Goal: Task Accomplishment & Management: Use online tool/utility

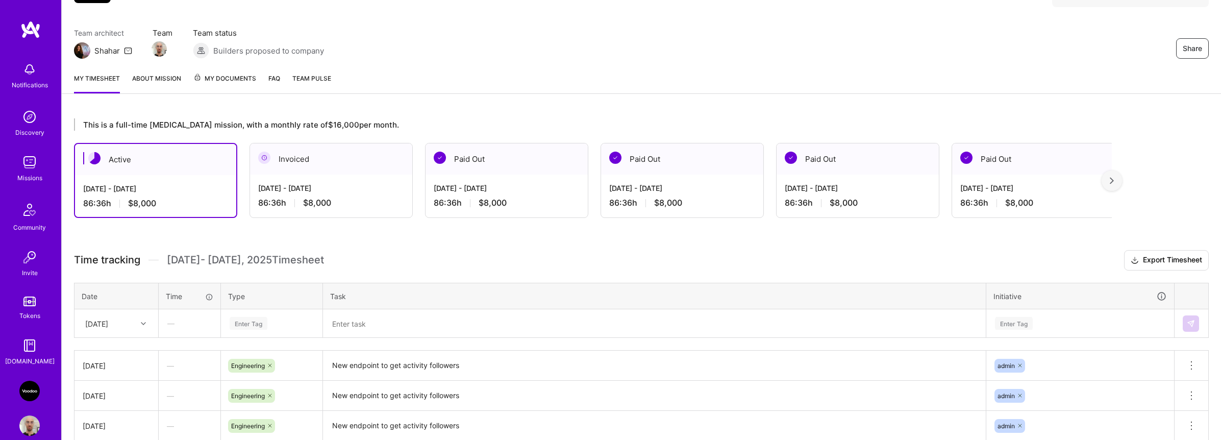
scroll to position [126, 0]
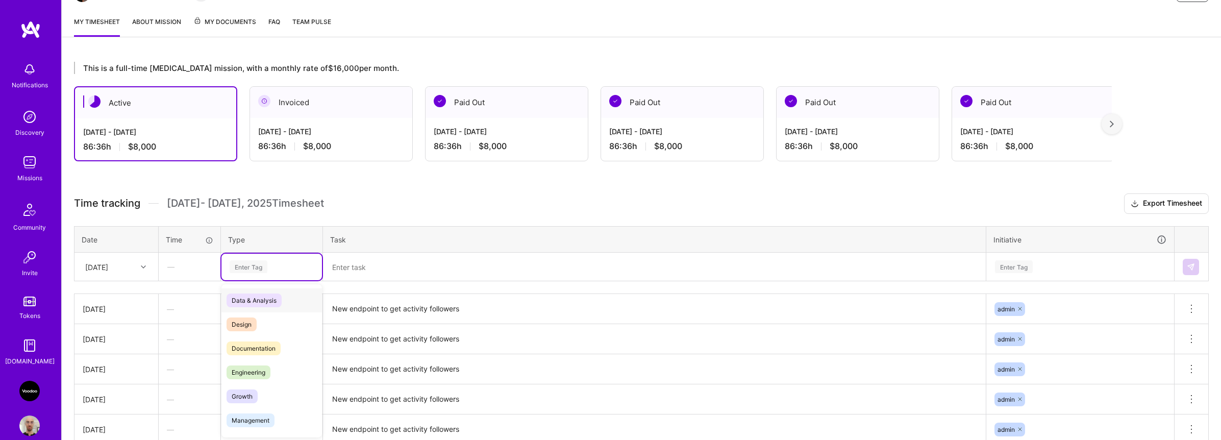
click at [265, 269] on div "Enter Tag" at bounding box center [249, 267] width 38 height 16
click at [260, 369] on span "Engineering" at bounding box center [249, 372] width 44 height 14
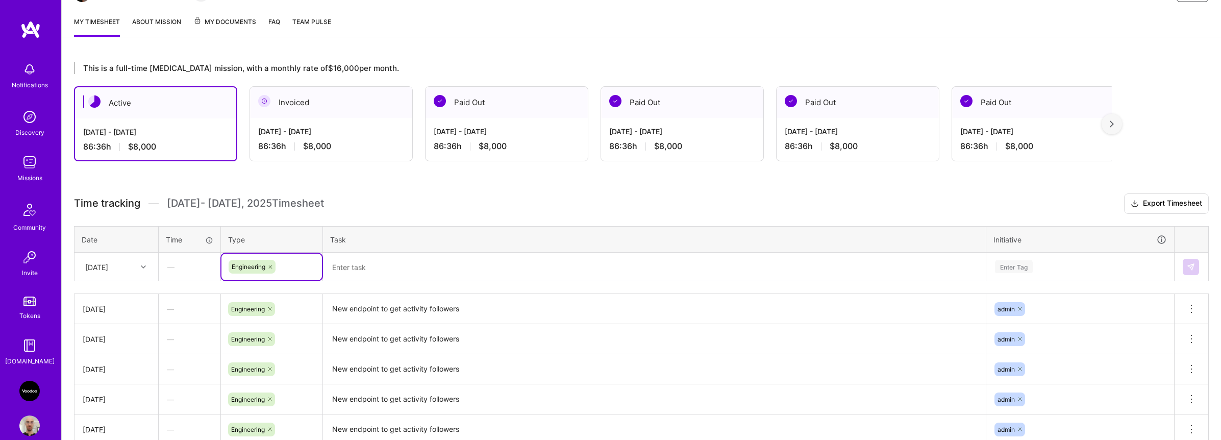
click at [368, 269] on textarea at bounding box center [654, 267] width 661 height 27
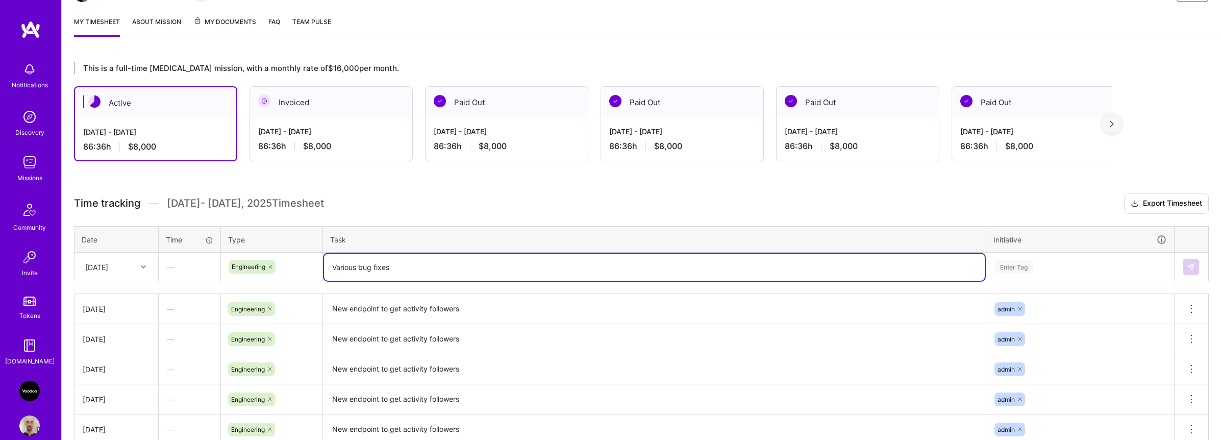
type textarea "Various bug fixes"
click at [1039, 271] on div "Enter Tag" at bounding box center [1080, 266] width 172 height 13
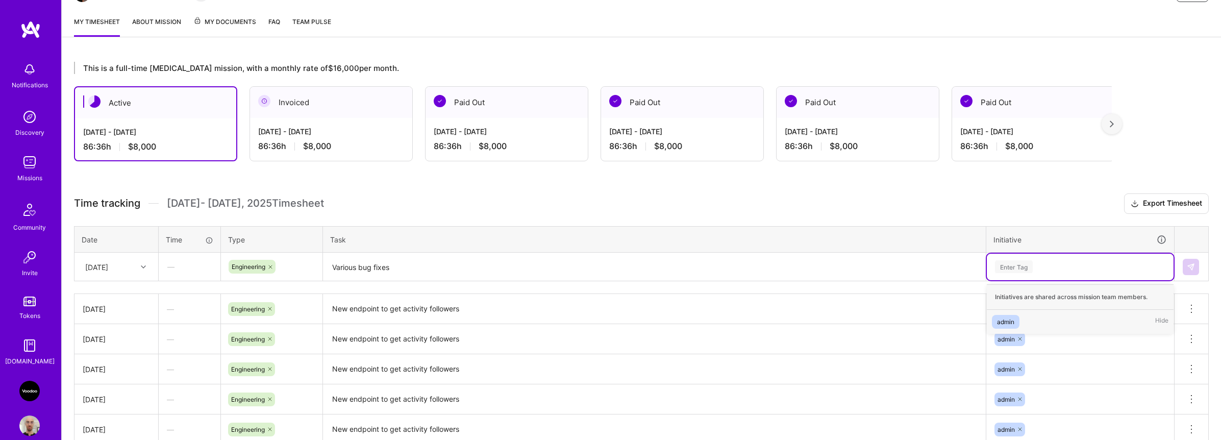
click at [1015, 319] on span "admin" at bounding box center [1006, 322] width 28 height 14
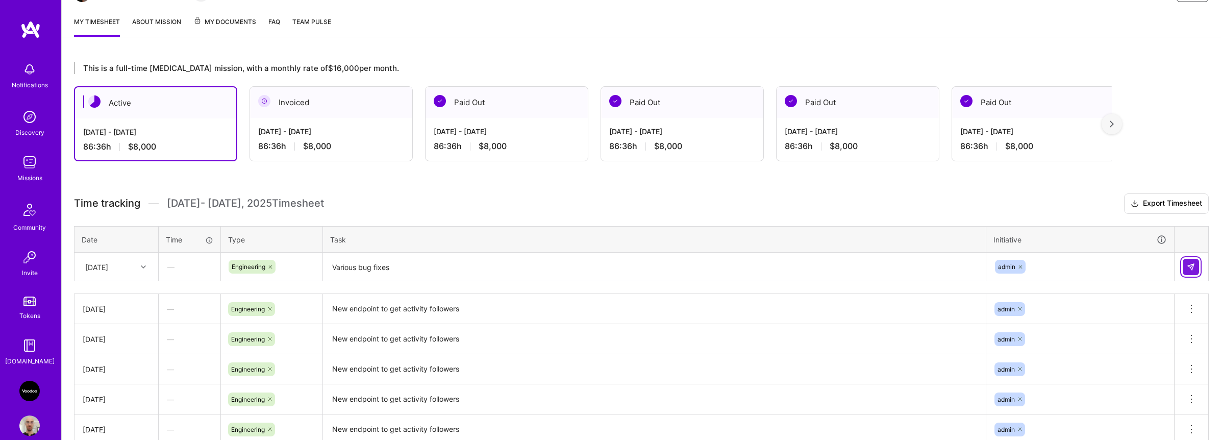
click at [1189, 268] on img at bounding box center [1191, 267] width 8 height 8
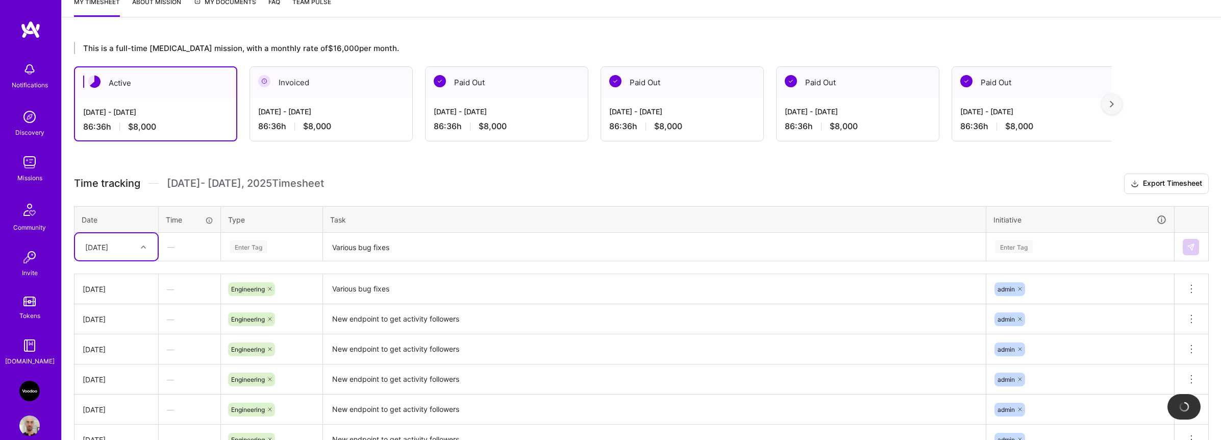
scroll to position [198, 0]
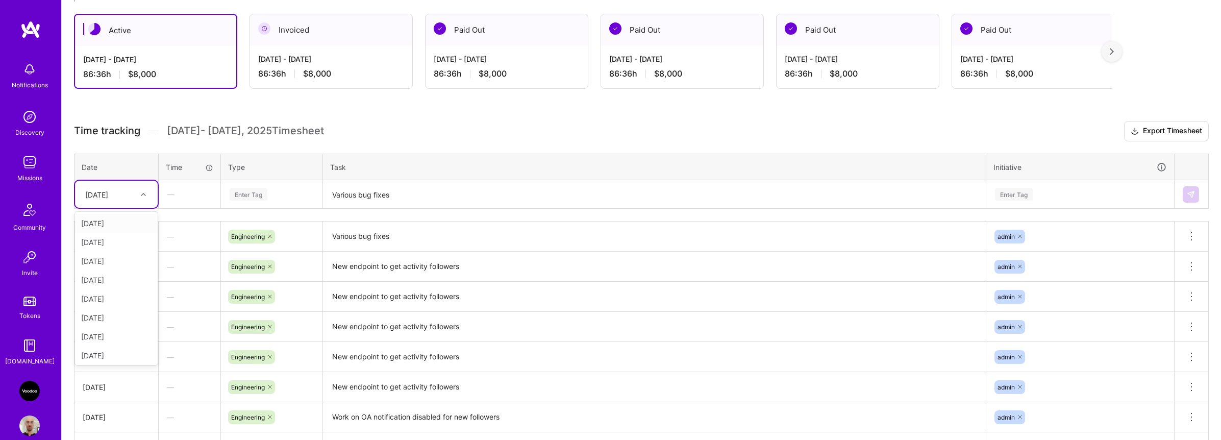
click at [141, 192] on icon at bounding box center [143, 194] width 5 height 5
click at [120, 348] on div "[DATE]" at bounding box center [116, 353] width 83 height 19
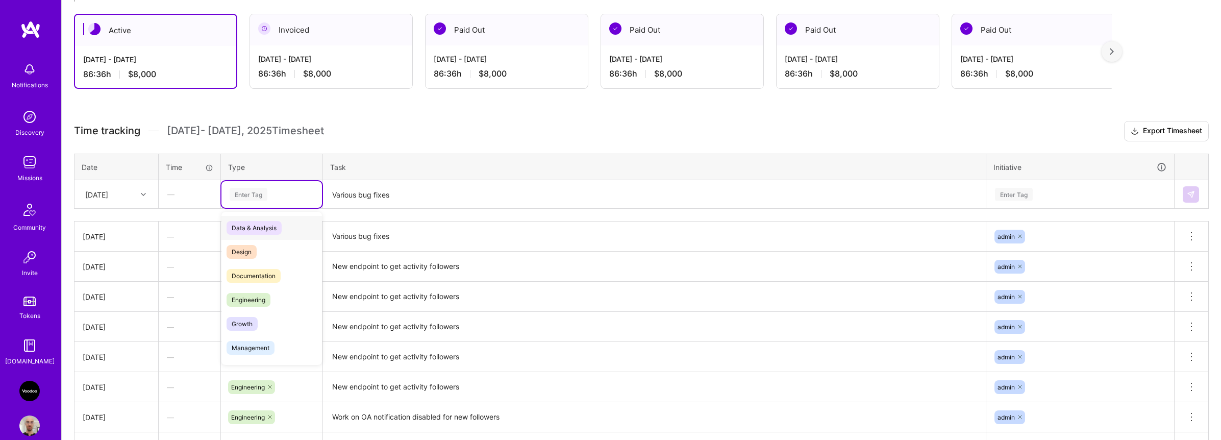
click at [287, 194] on div "Enter Tag" at bounding box center [272, 194] width 86 height 13
click at [266, 294] on span "Engineering" at bounding box center [249, 300] width 44 height 14
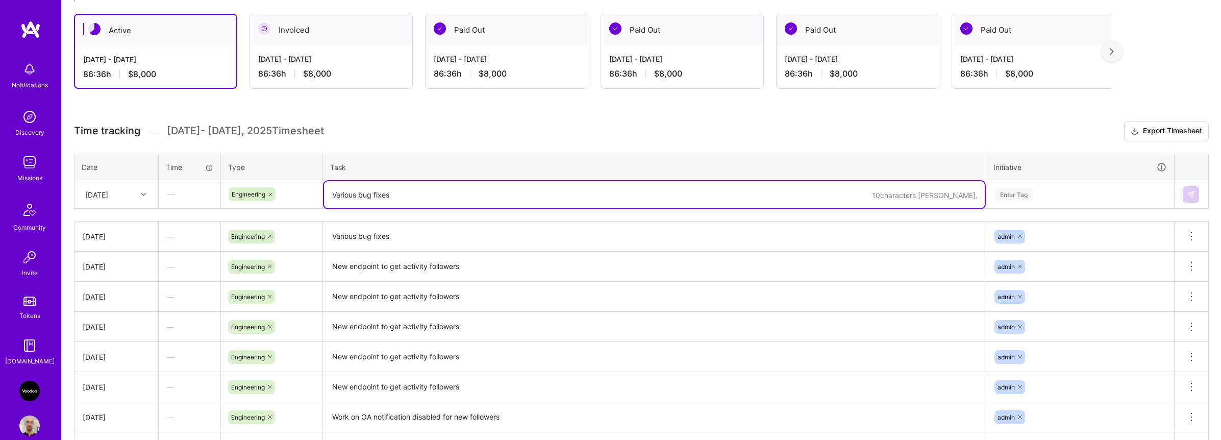
click at [400, 196] on textarea "Various bug fixes" at bounding box center [654, 194] width 661 height 27
paste textarea "Various bug fixes"
type textarea "Various bug fixes"
click at [1040, 197] on div "Enter Tag" at bounding box center [1080, 194] width 172 height 13
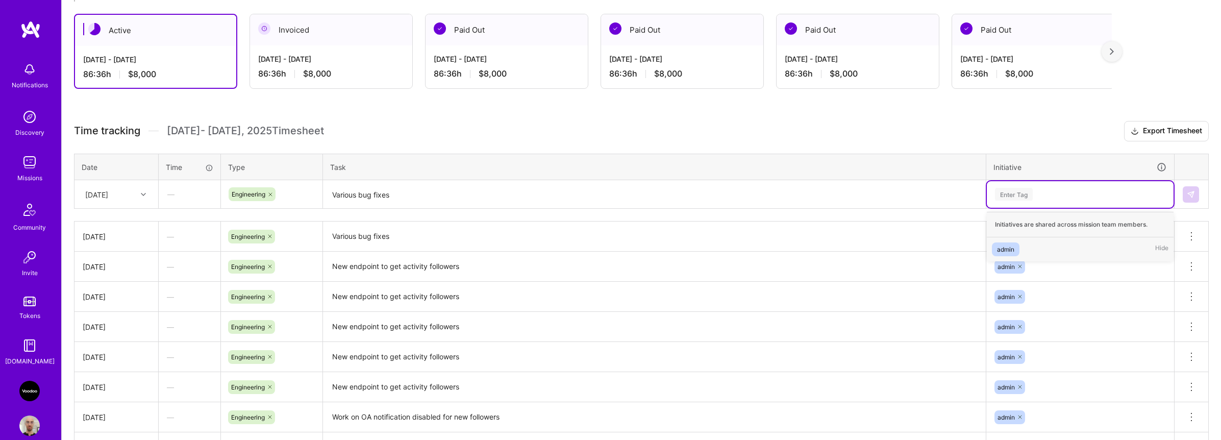
click at [1023, 241] on div "admin Hide" at bounding box center [1080, 249] width 187 height 24
click at [1191, 199] on button at bounding box center [1191, 194] width 16 height 16
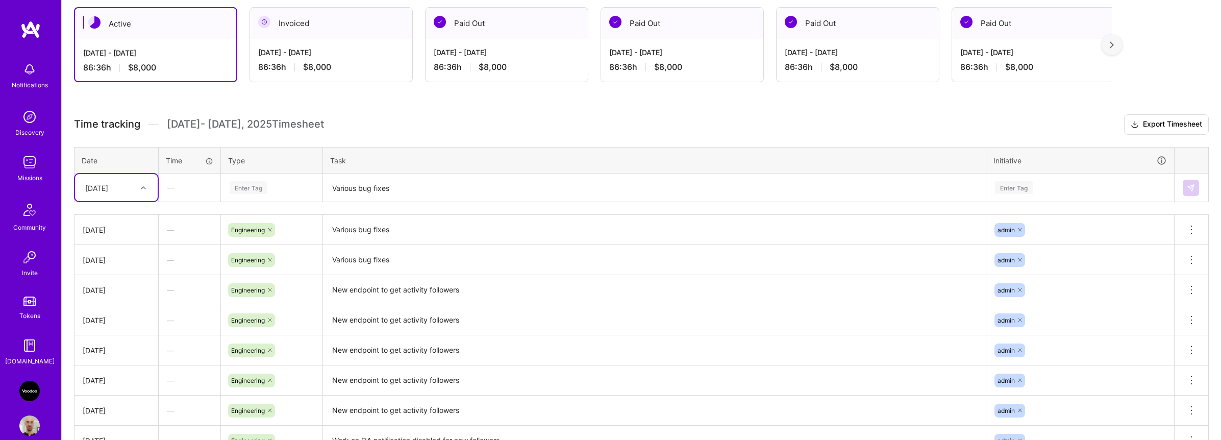
scroll to position [218, 0]
